Goal: Task Accomplishment & Management: Manage account settings

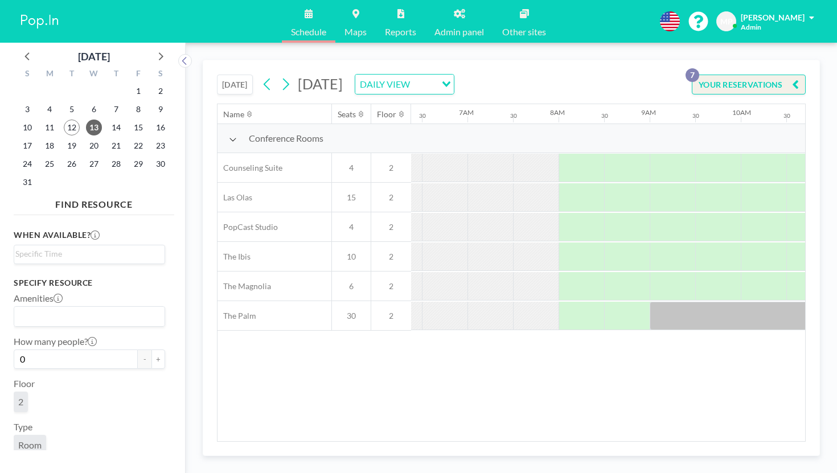
scroll to position [0, 592]
click at [217, 75] on button "[DATE]" at bounding box center [235, 85] width 36 height 20
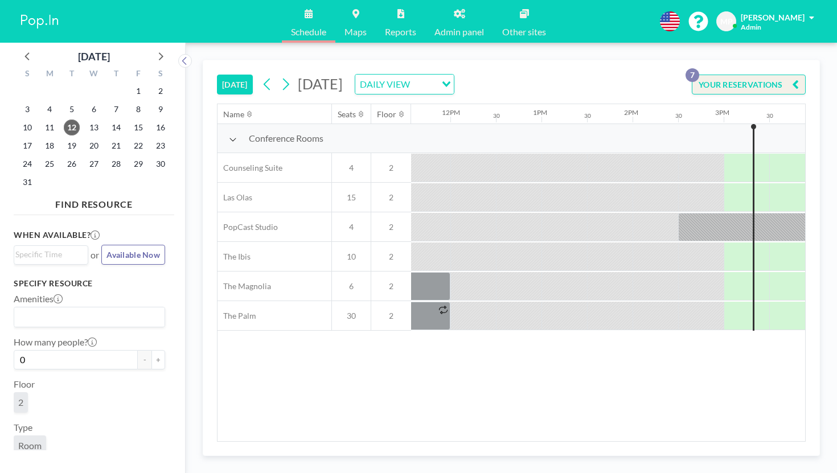
scroll to position [0, 1073]
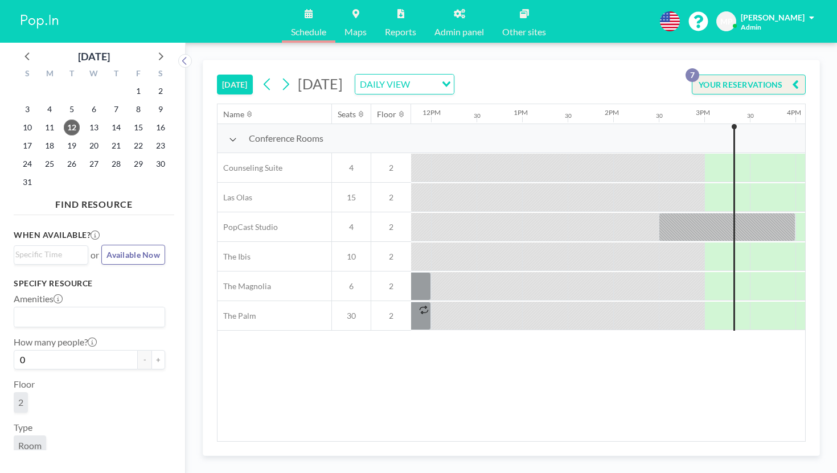
click at [747, 75] on button "YOUR RESERVATIONS 7" at bounding box center [748, 85] width 114 height 20
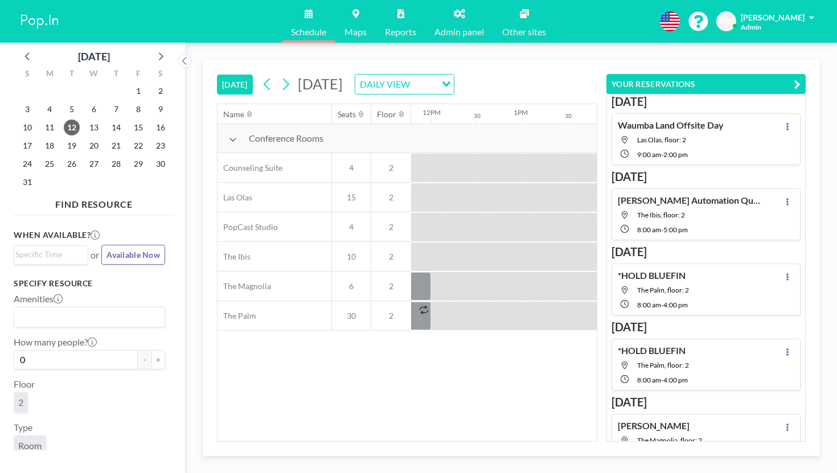
click at [597, 69] on div "TODAY Tuesday, August 12, 2025 DAILY VIEW Loading..." at bounding box center [407, 81] width 380 height 43
click at [442, 10] on link "Admin panel" at bounding box center [459, 21] width 68 height 43
click at [805, 74] on button "YOUR RESERVATIONS" at bounding box center [705, 84] width 199 height 20
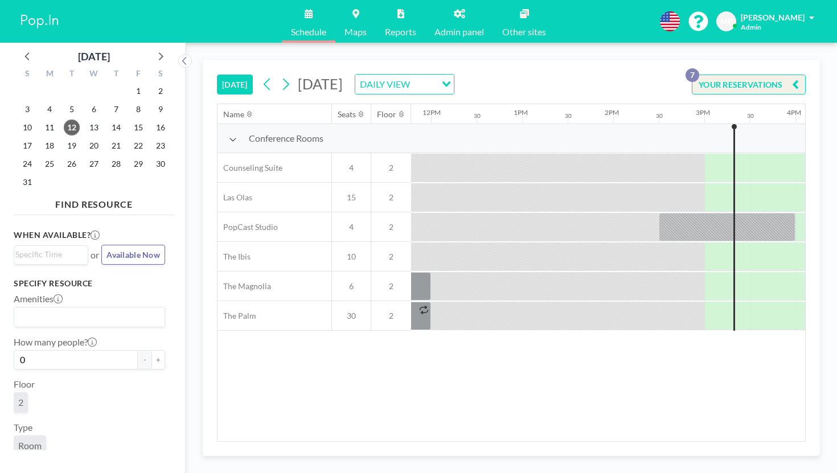
click at [394, 15] on link "Reports" at bounding box center [401, 21] width 50 height 43
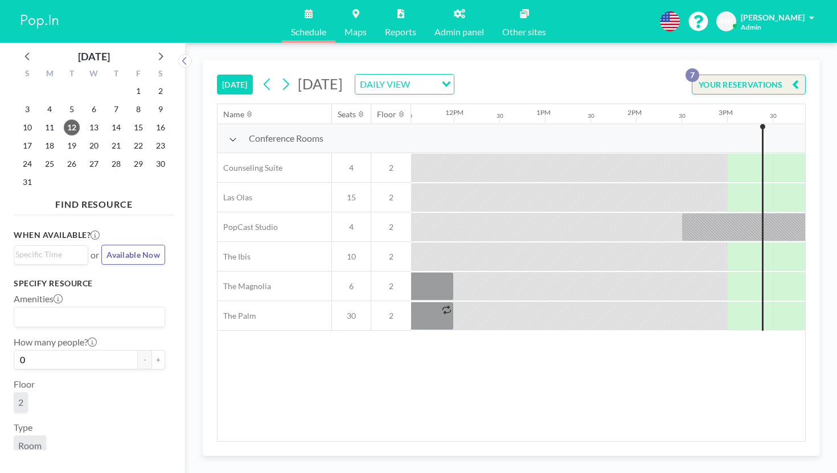
scroll to position [0, 1049]
click at [153, 48] on icon at bounding box center [160, 55] width 15 height 15
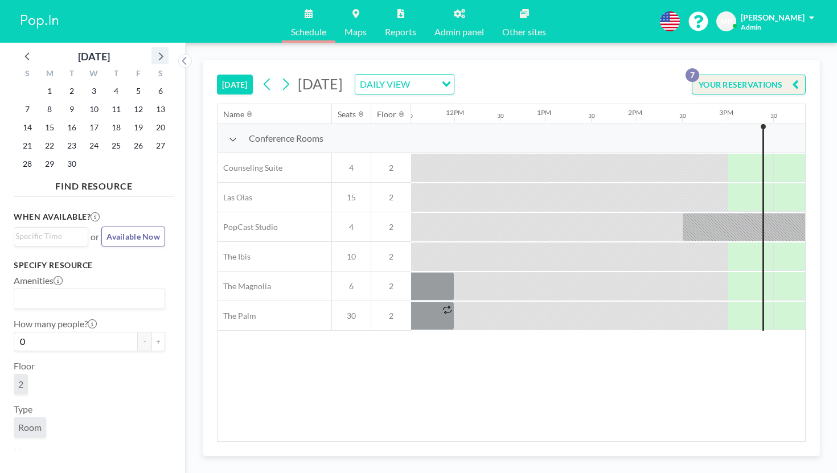
click at [159, 52] on icon at bounding box center [161, 56] width 5 height 8
click at [108, 85] on span "2" at bounding box center [116, 91] width 16 height 16
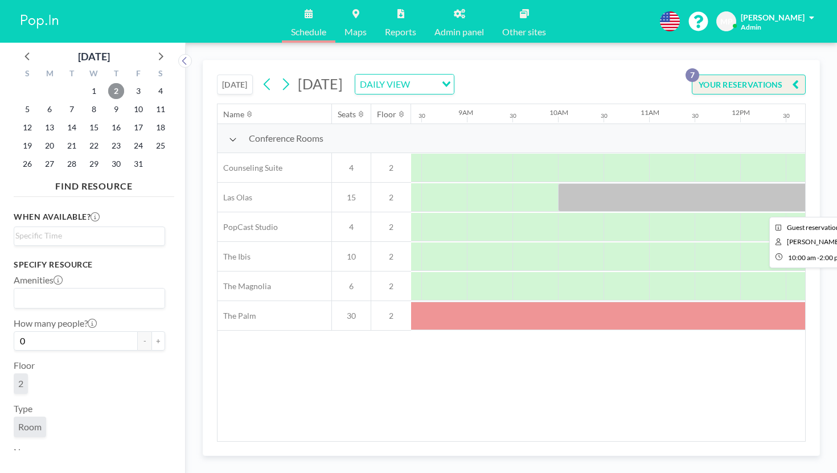
scroll to position [0, 937]
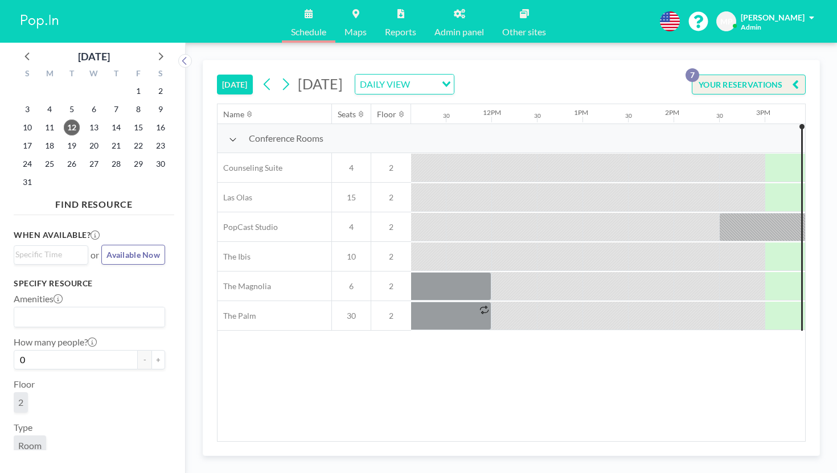
scroll to position [0, 1073]
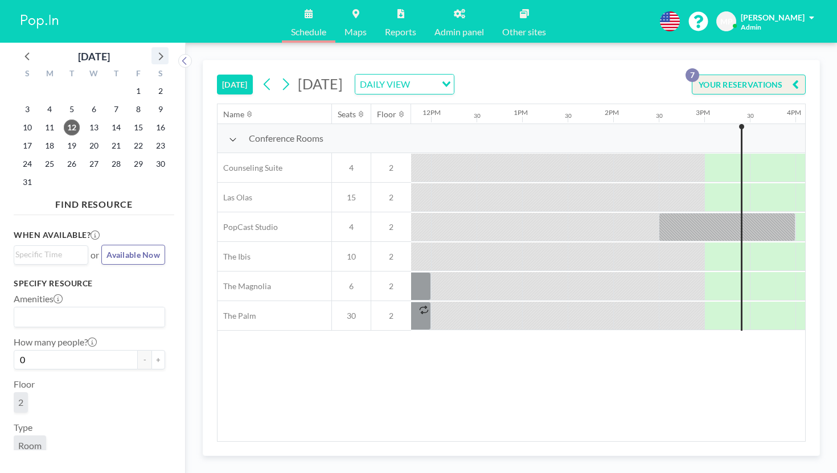
click at [153, 48] on icon at bounding box center [160, 55] width 15 height 15
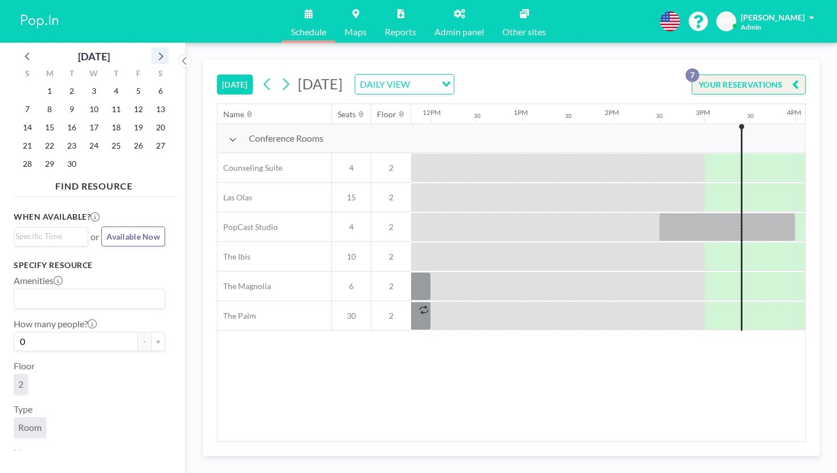
click at [153, 48] on icon at bounding box center [160, 55] width 15 height 15
click at [108, 83] on span "2" at bounding box center [116, 91] width 16 height 16
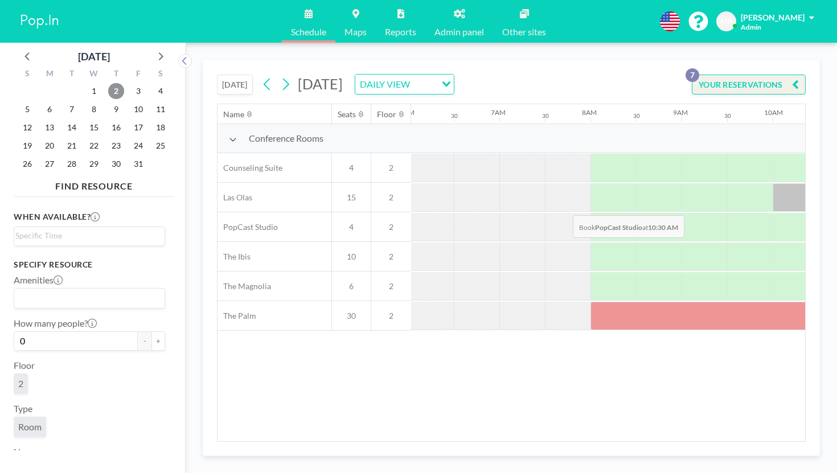
scroll to position [0, 555]
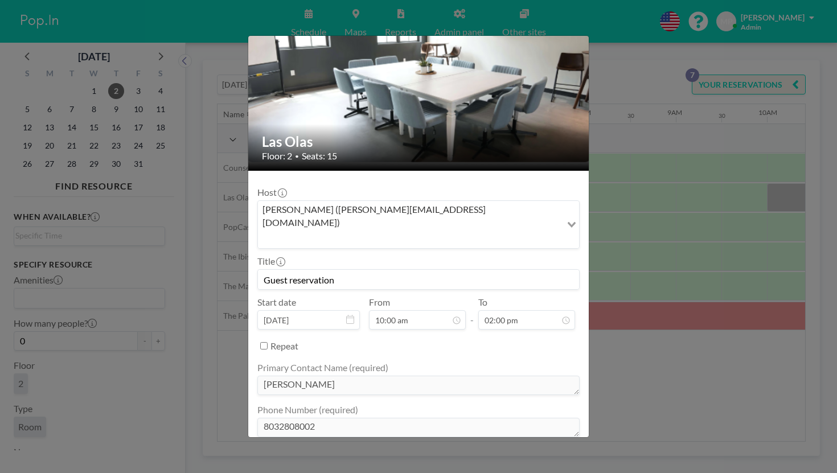
scroll to position [73, 0]
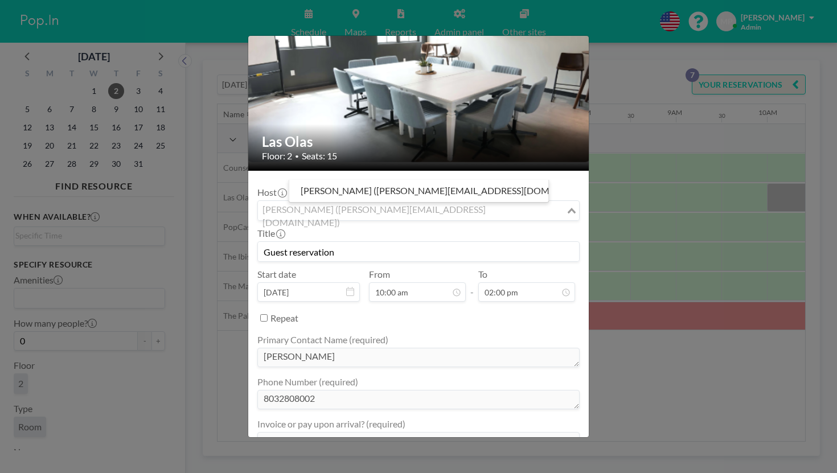
drag, startPoint x: 449, startPoint y: 174, endPoint x: 403, endPoint y: 172, distance: 46.1
click at [403, 201] on div "Sarah Atkinson (sarahatkinson@usrenalcare.com)" at bounding box center [412, 209] width 308 height 17
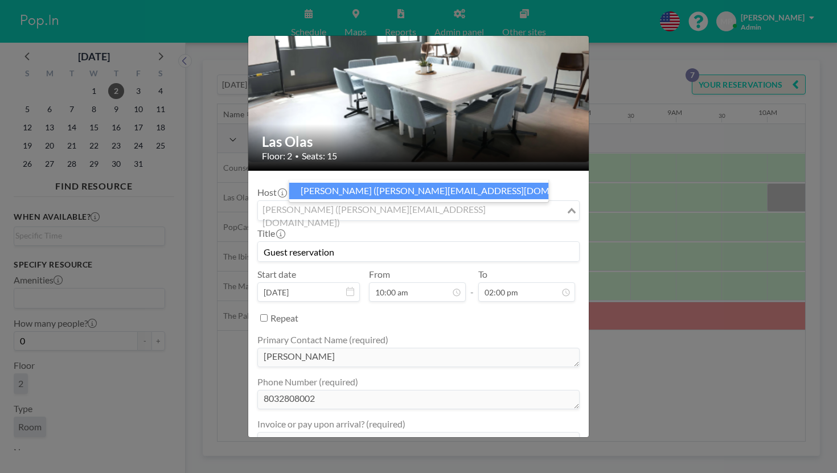
drag, startPoint x: 356, startPoint y: 190, endPoint x: 457, endPoint y: 196, distance: 101.5
click at [457, 192] on li "Sarah Atkinson (sarahatkinson@usrenalcare.com)" at bounding box center [418, 191] width 259 height 17
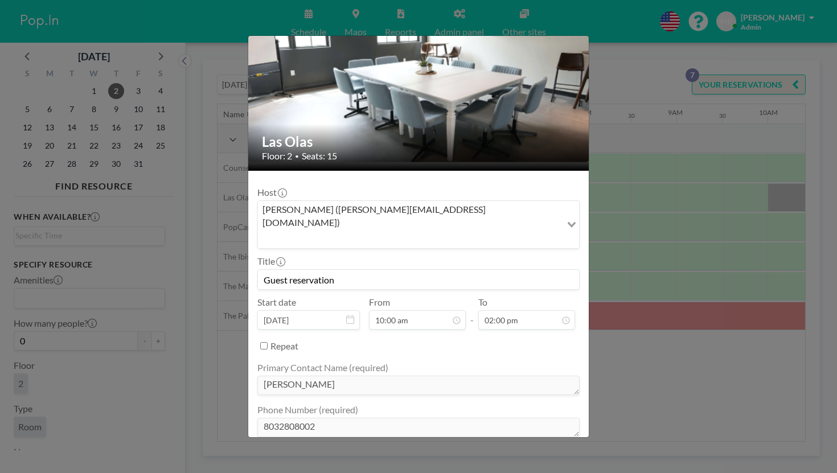
scroll to position [0, 555]
click at [642, 374] on div "Las Olas Floor: 2 • Seats: 15 Host Sarah Atkinson (sarahatkinson@usrenalcare.co…" at bounding box center [418, 236] width 837 height 473
